Goal: Check status: Check status

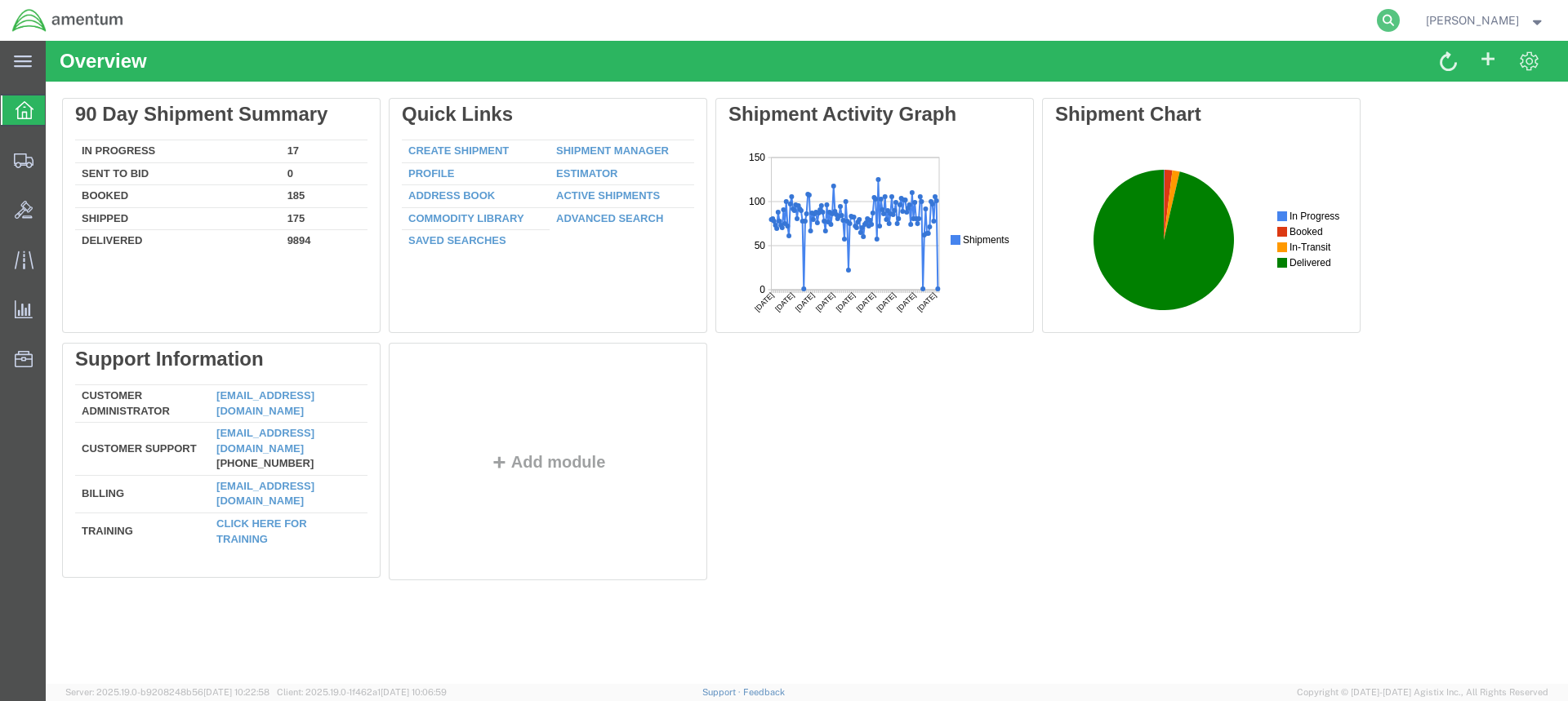
click at [1399, 17] on icon at bounding box center [1388, 21] width 23 height 23
paste input "DCO-25265-168471"
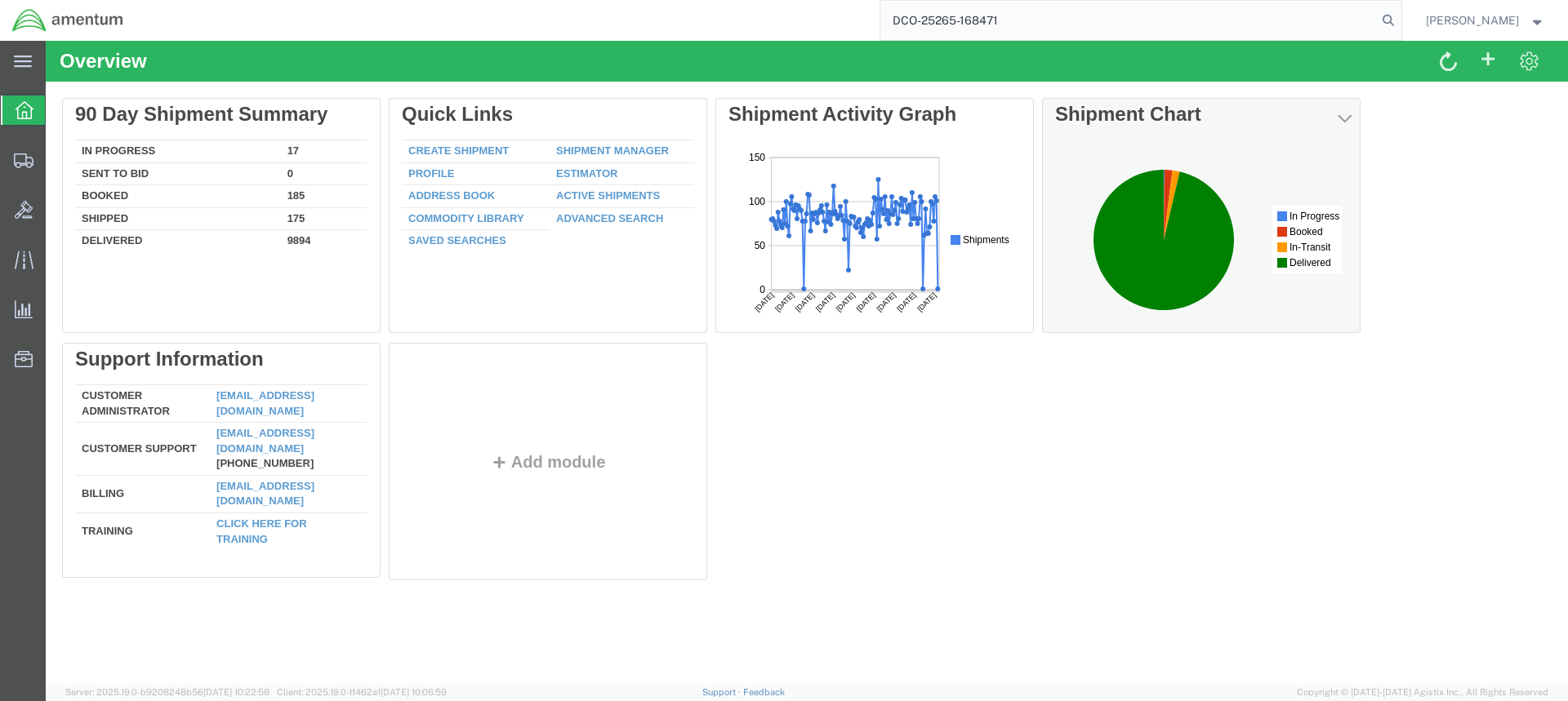
type input "DCO-25265-168471"
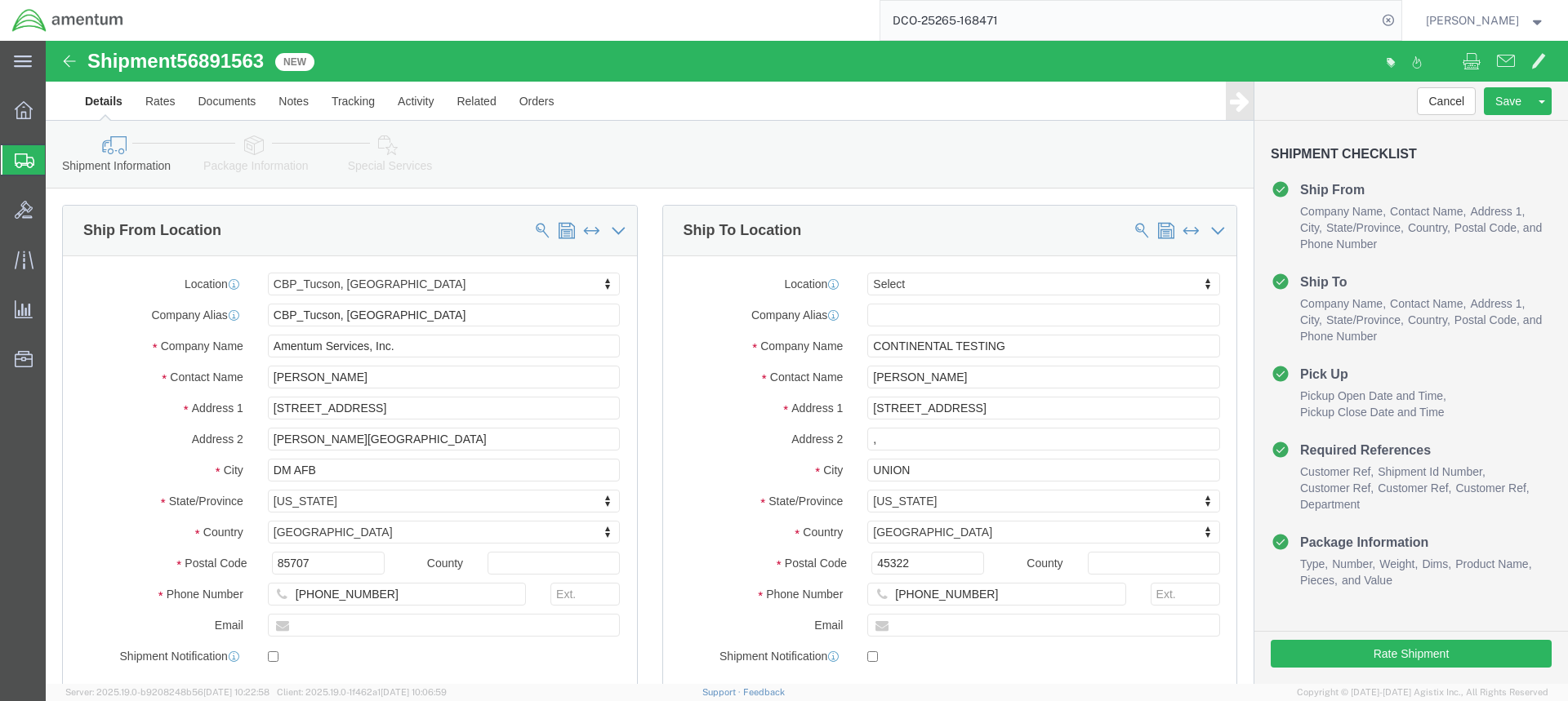
select select "49949"
select select
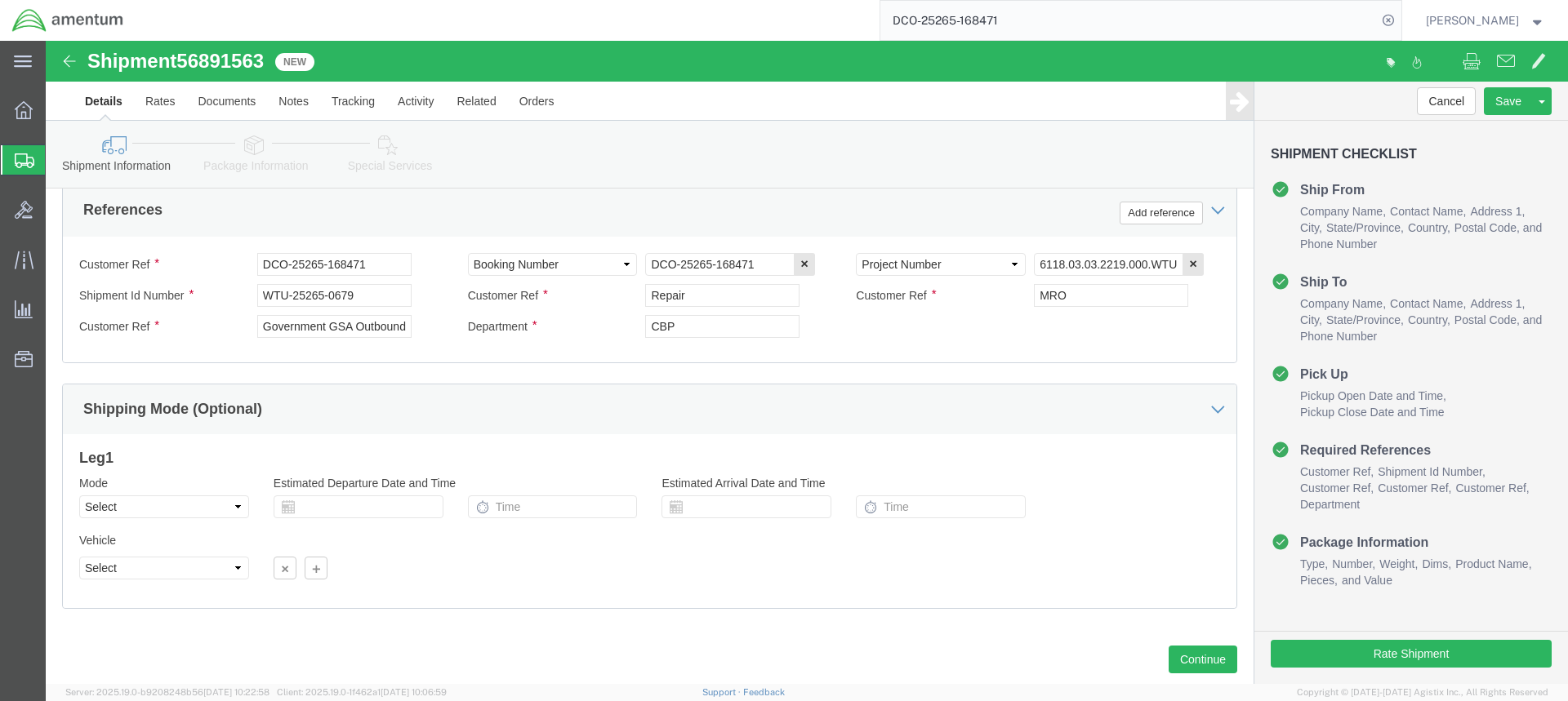
scroll to position [820, 0]
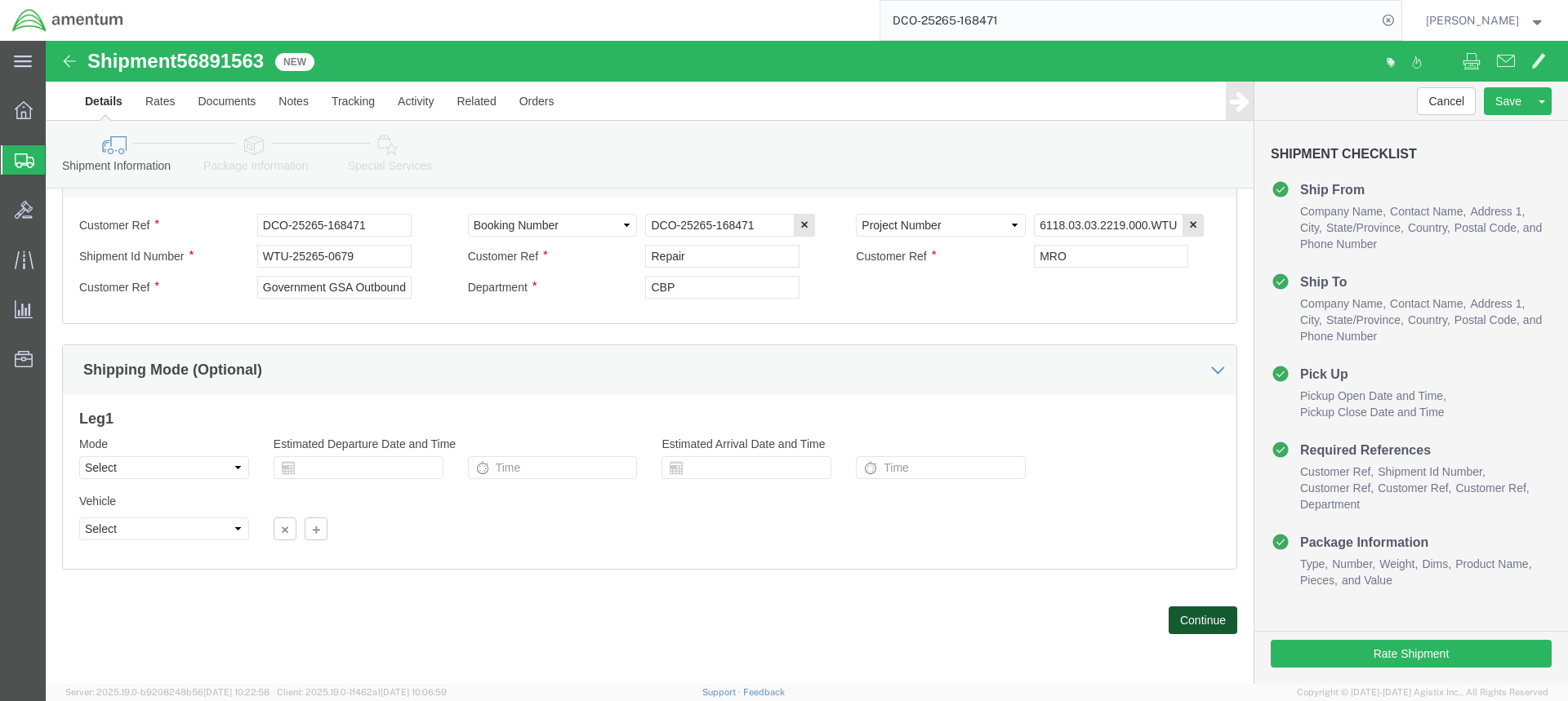
click button "Continue"
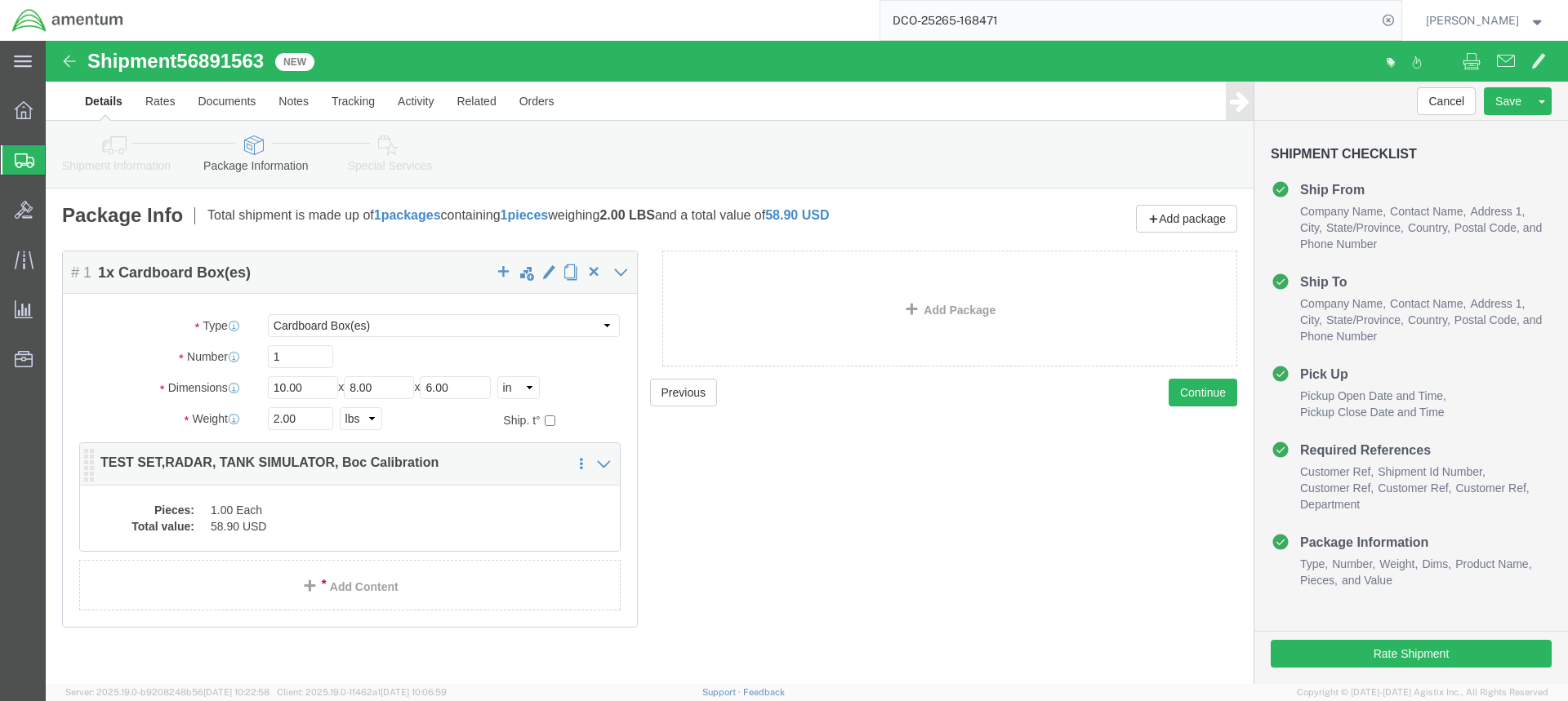
click dd "1.00 Each"
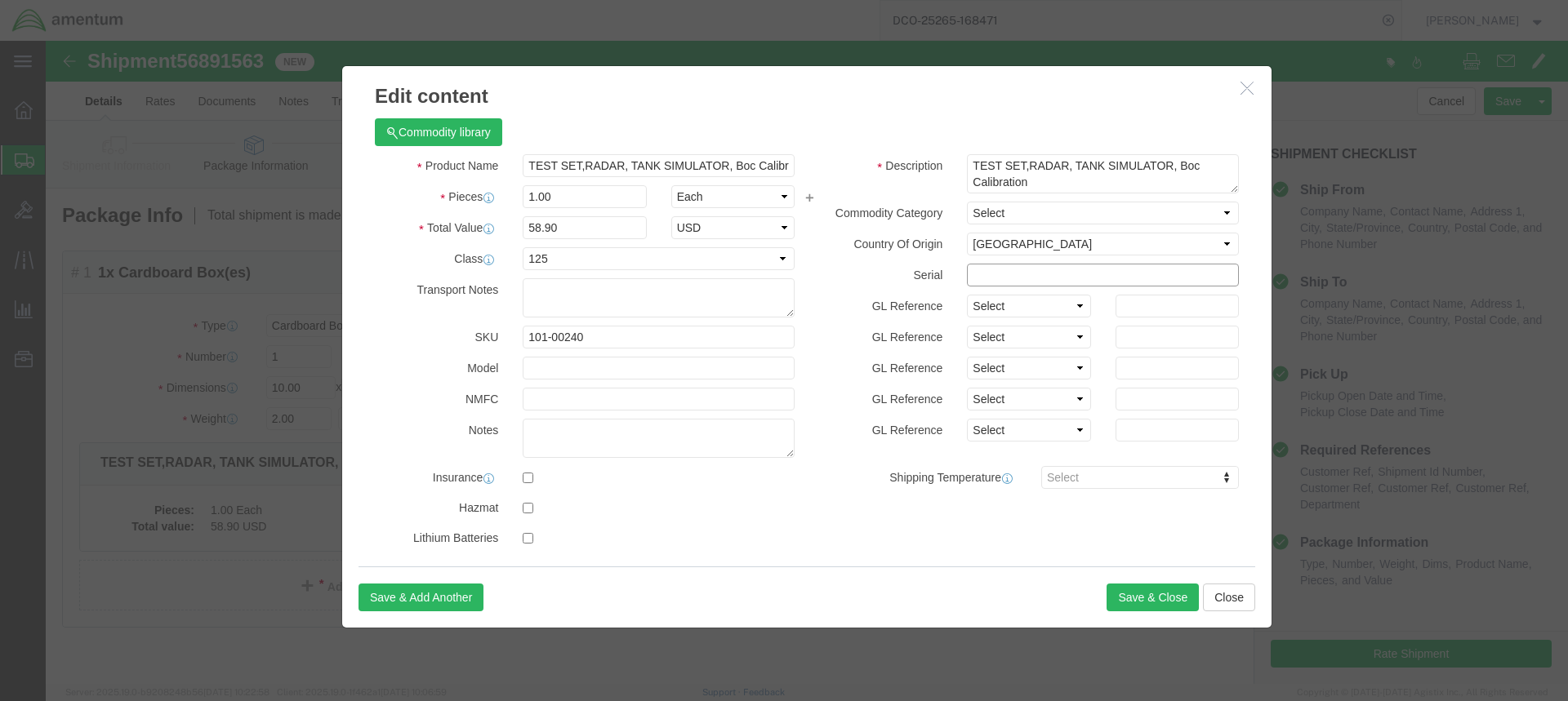
click input "text"
type input "238 T/S"
click button "Save & Close"
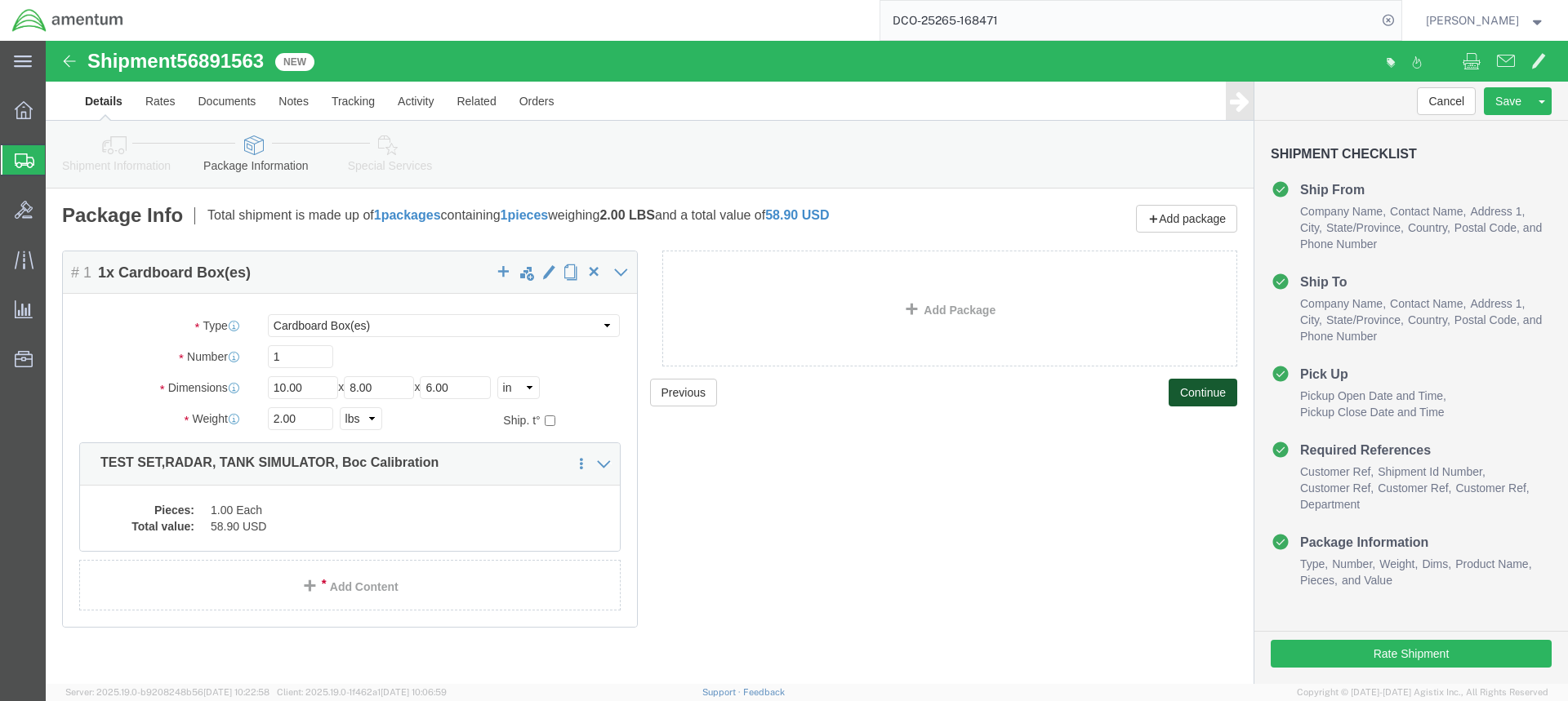
click button "Continue"
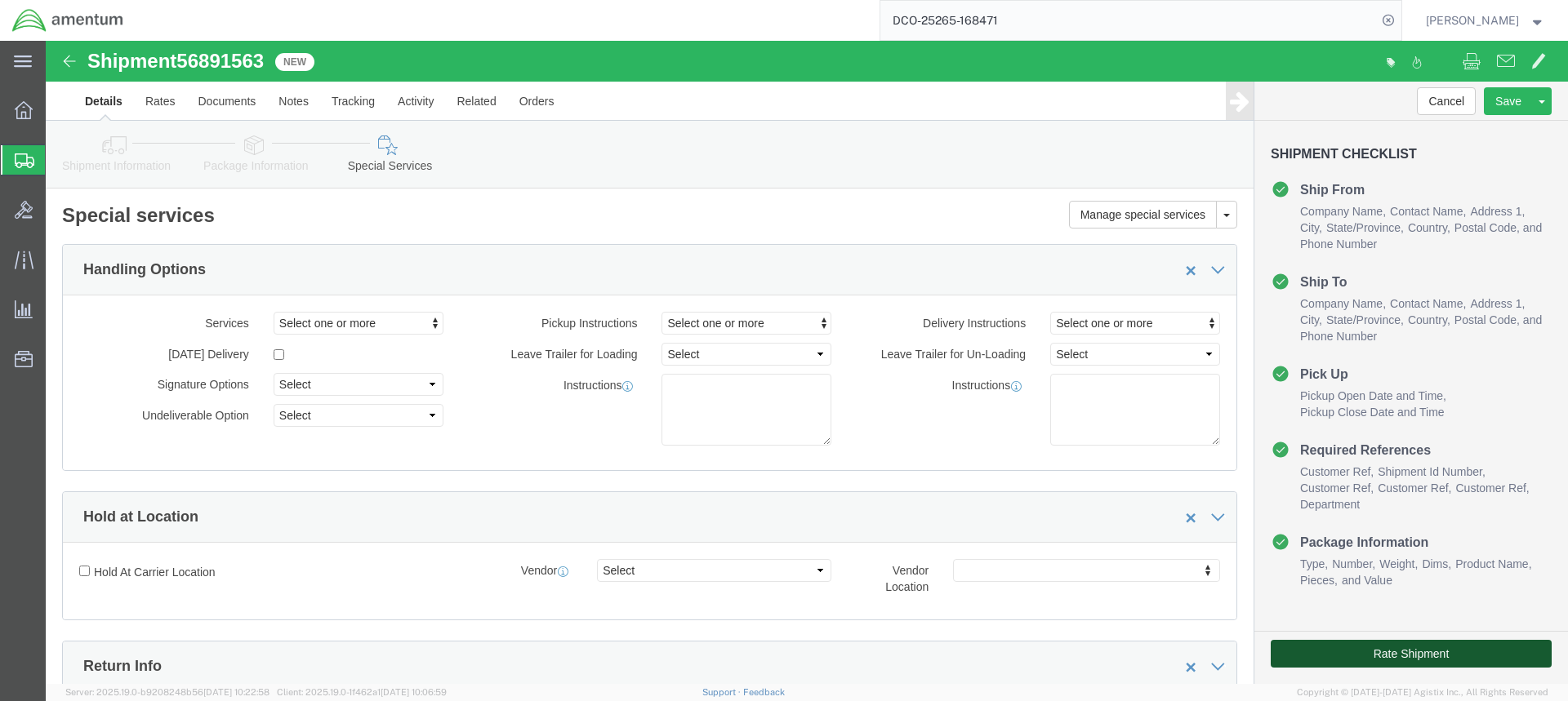
click button "Rate Shipment"
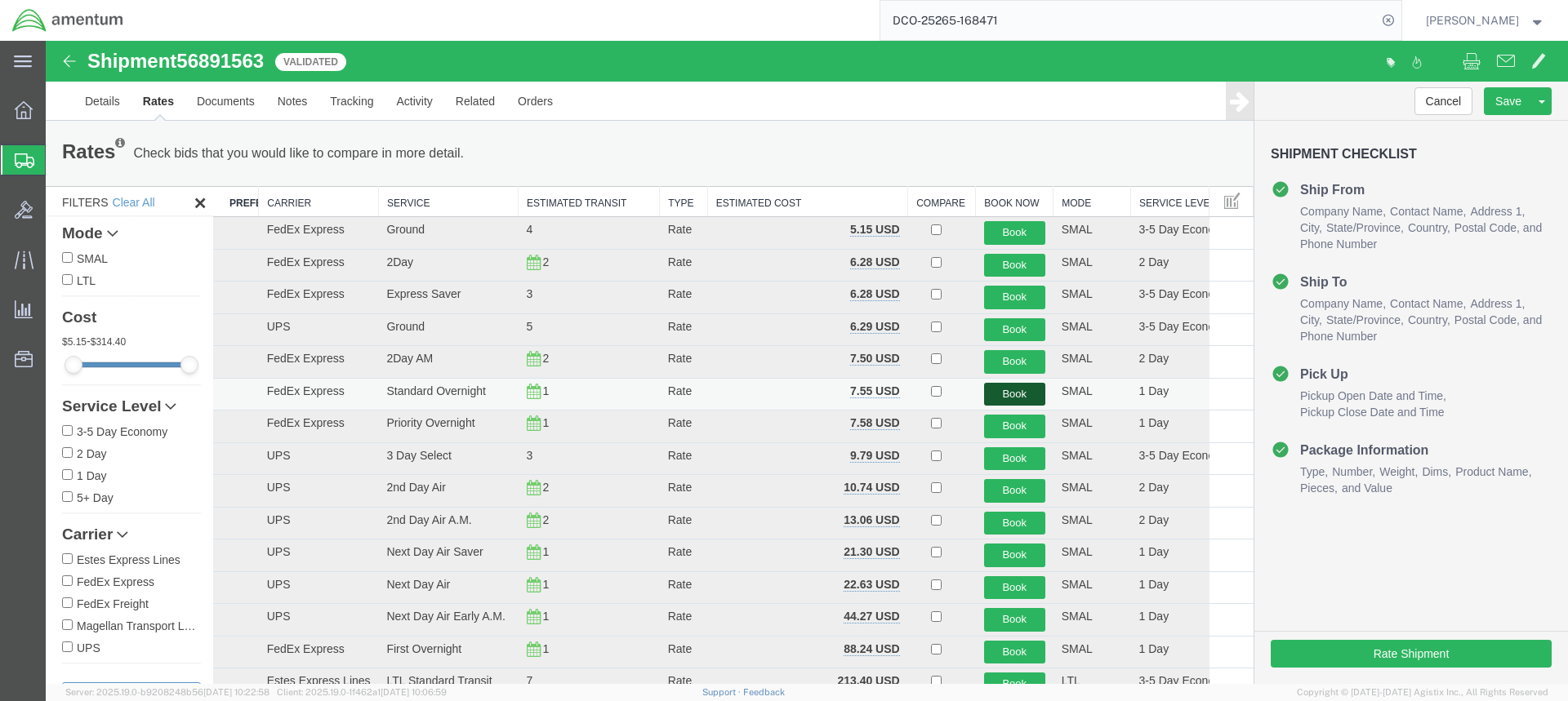
click at [1012, 391] on button "Book" at bounding box center [1013, 394] width 61 height 23
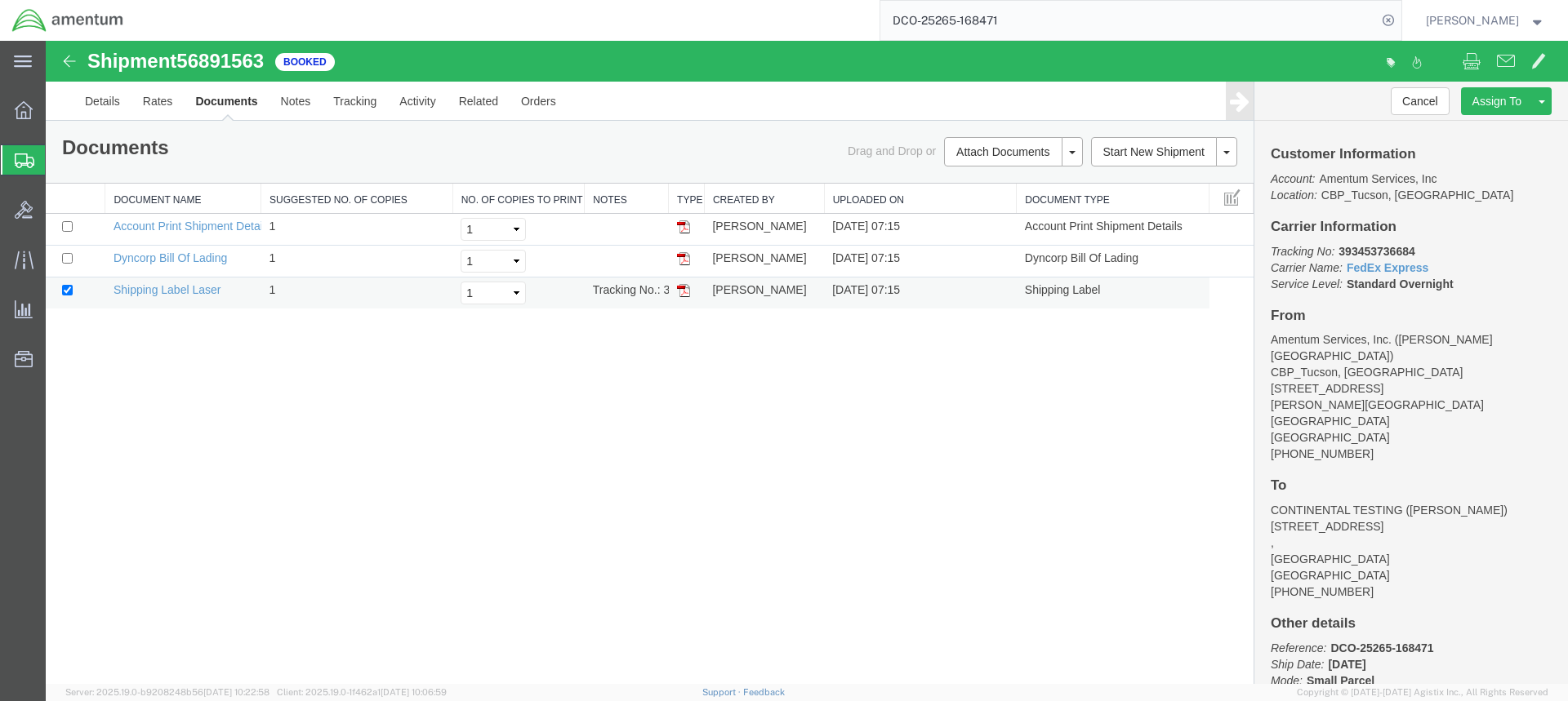
click at [683, 288] on img at bounding box center [683, 291] width 13 height 13
drag, startPoint x: 682, startPoint y: 256, endPoint x: 1546, endPoint y: 279, distance: 864.3
click at [682, 256] on img at bounding box center [683, 259] width 13 height 13
